Goal: Task Accomplishment & Management: Use online tool/utility

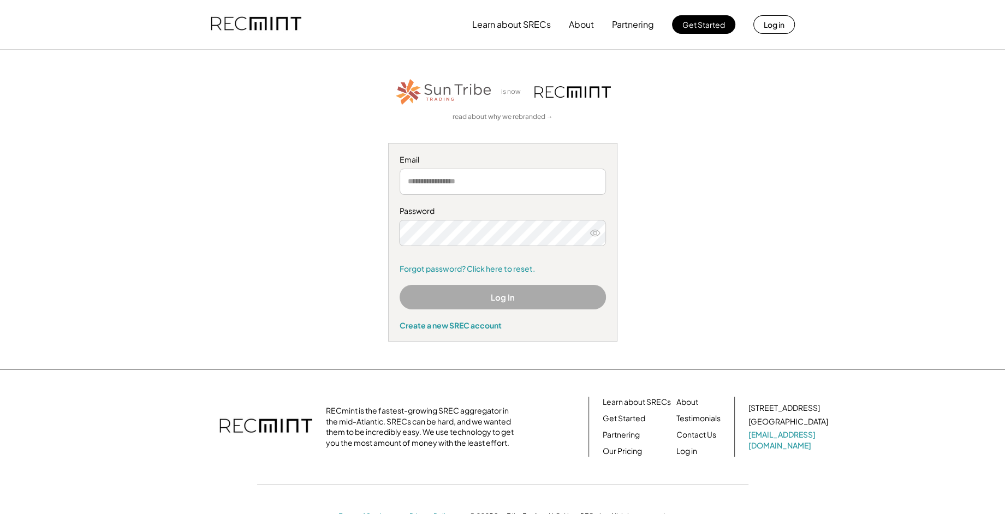
click at [452, 187] on input "email" at bounding box center [503, 182] width 206 height 26
type input "**********"
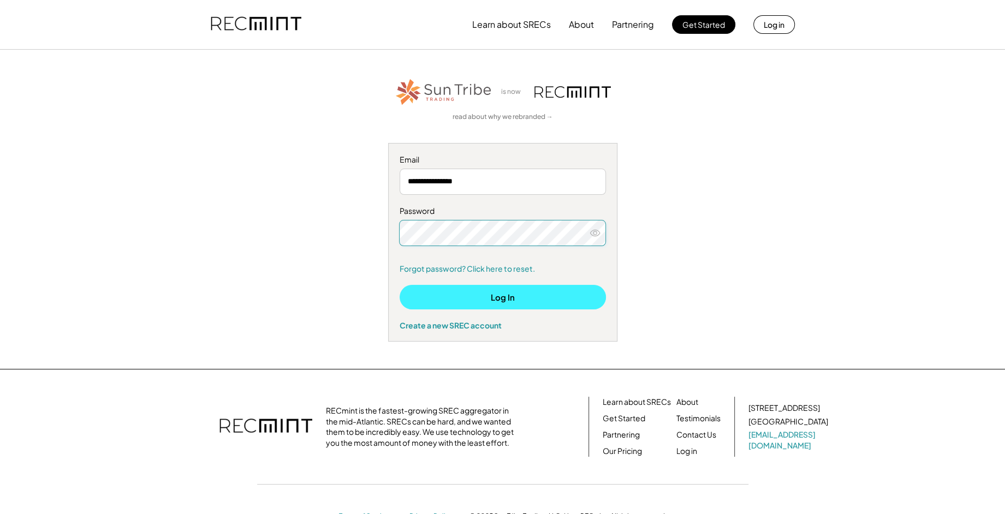
click at [522, 294] on button "Log In" at bounding box center [503, 297] width 206 height 25
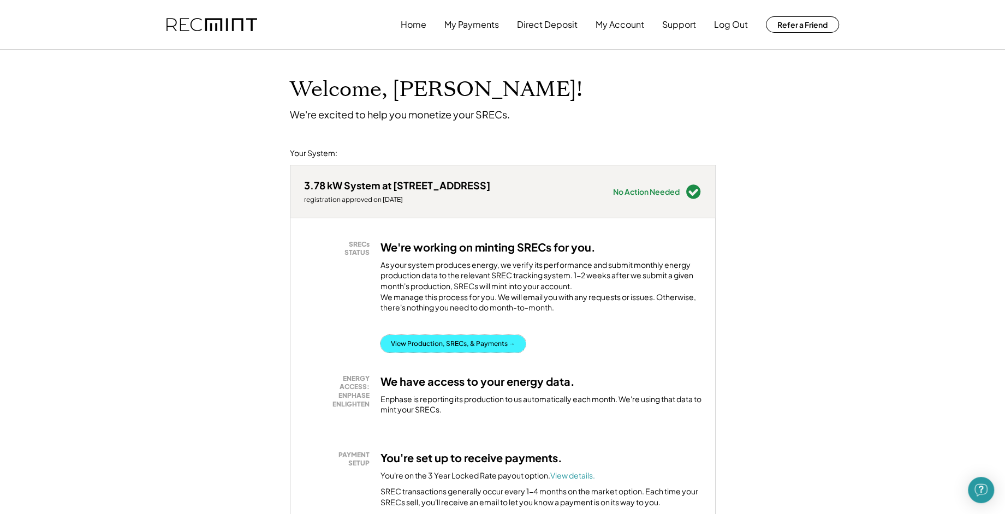
click at [450, 347] on button "View Production, SRECs, & Payments →" at bounding box center [452, 343] width 145 height 17
